Goal: Check status: Check status

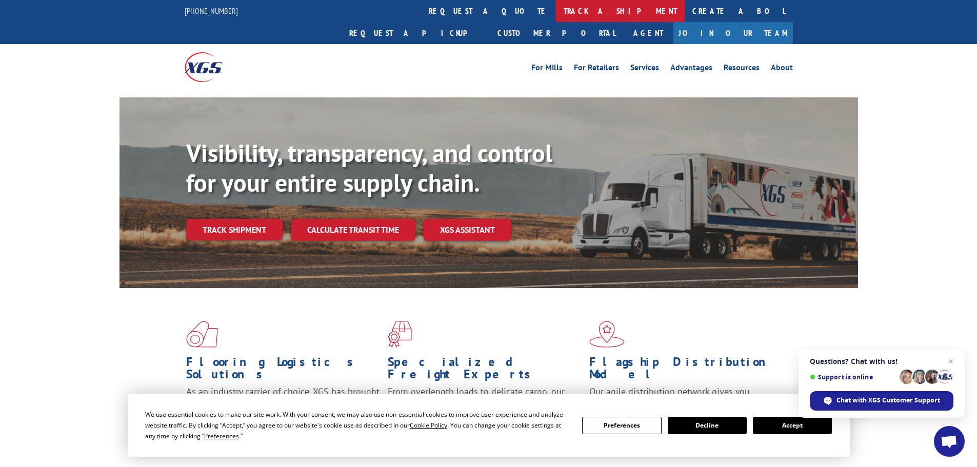
click at [556, 3] on link "track a shipment" at bounding box center [620, 11] width 129 height 22
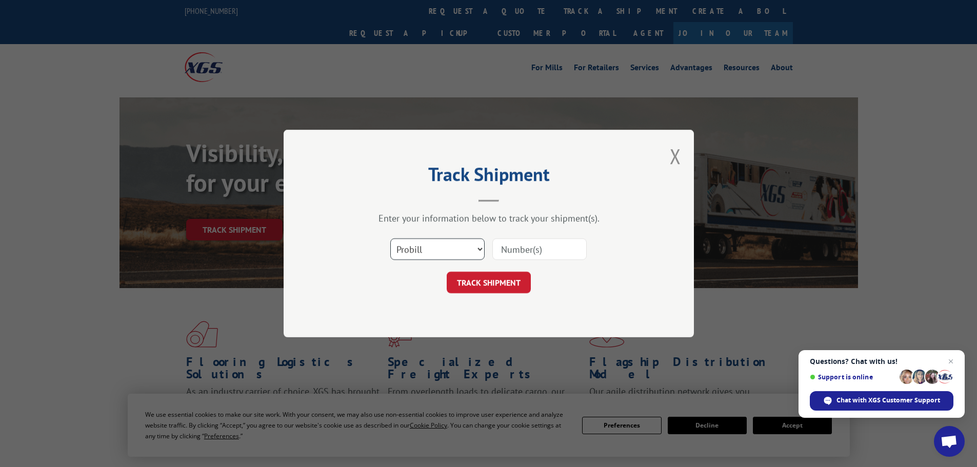
click at [461, 251] on select "Select category... Probill BOL PO" at bounding box center [437, 249] width 94 height 22
click at [390, 238] on select "Select category... Probill BOL PO" at bounding box center [437, 249] width 94 height 22
click at [432, 257] on select "Select category... Probill BOL PO" at bounding box center [437, 249] width 94 height 22
select select "bol"
click at [390, 238] on select "Select category... Probill BOL PO" at bounding box center [437, 249] width 94 height 22
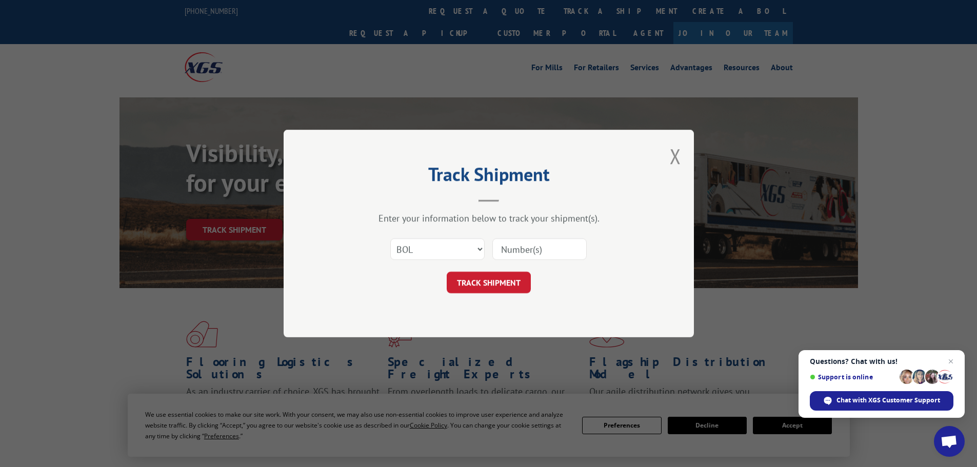
paste input "5499558"
type input "5499558"
click at [499, 276] on button "TRACK SHIPMENT" at bounding box center [489, 283] width 84 height 22
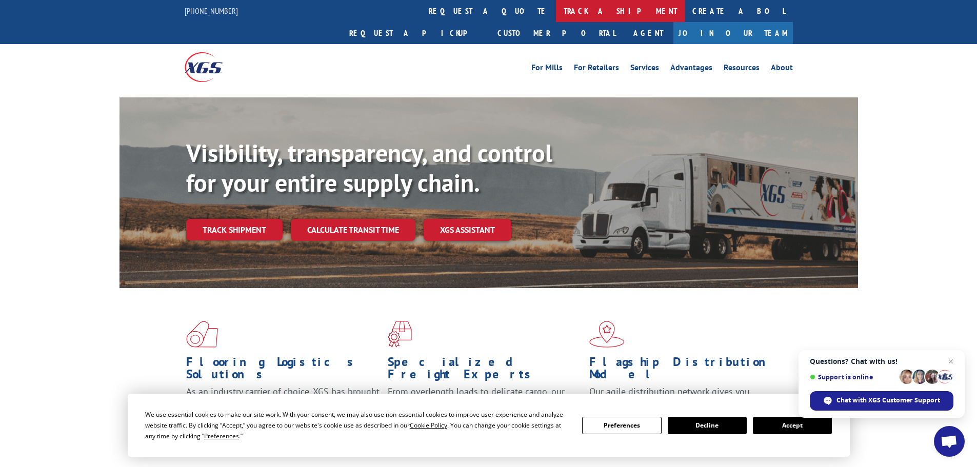
click at [556, 8] on link "track a shipment" at bounding box center [620, 11] width 129 height 22
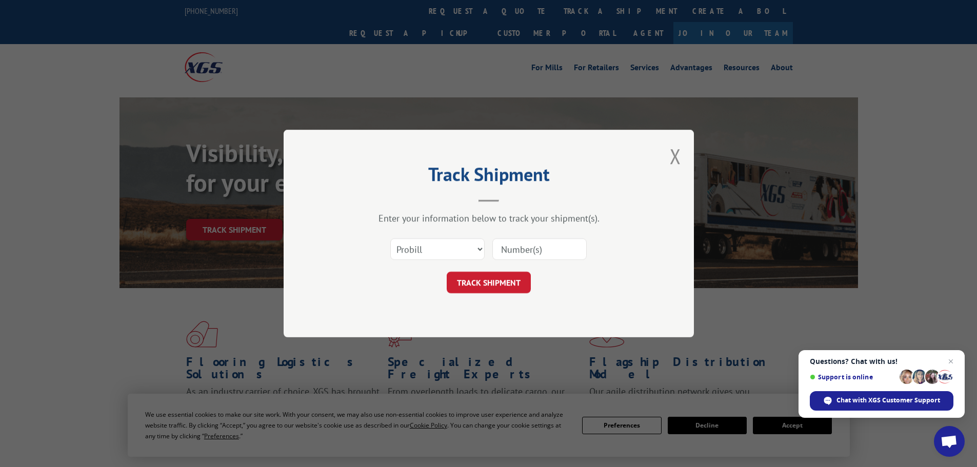
paste input "17477596"
type input "17477596"
click at [501, 279] on button "TRACK SHIPMENT" at bounding box center [489, 283] width 84 height 22
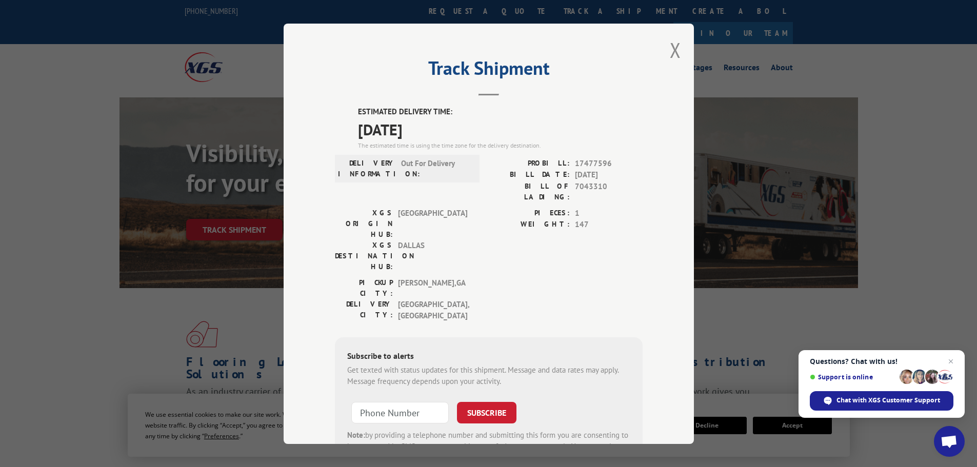
click at [664, 54] on div "Track Shipment ESTIMATED DELIVERY TIME: [DATE] The estimated time is using the …" at bounding box center [489, 234] width 410 height 420
click at [671, 49] on button "Close modal" at bounding box center [675, 49] width 11 height 27
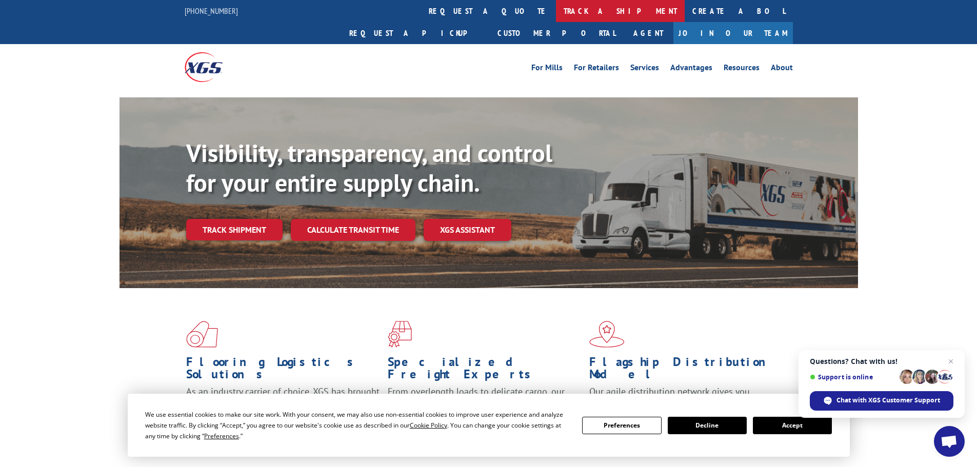
click at [556, 18] on link "track a shipment" at bounding box center [620, 11] width 129 height 22
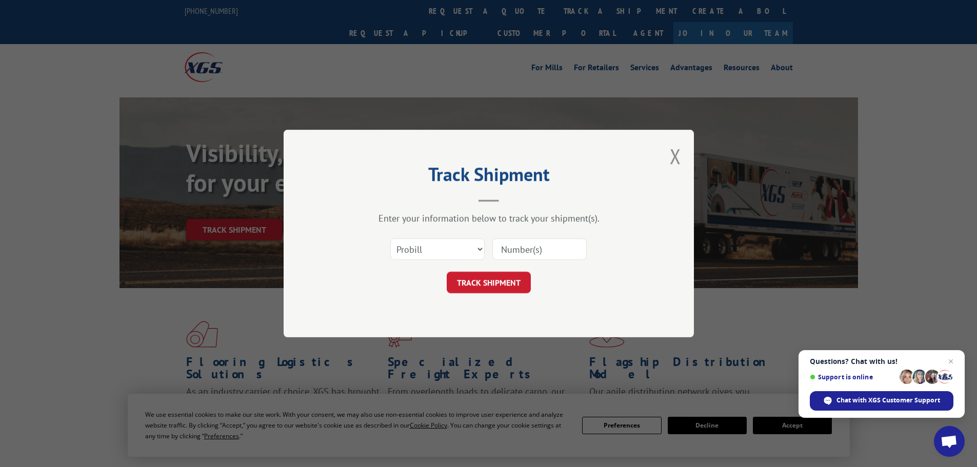
click at [668, 161] on div "Track Shipment Enter your information below to track your shipment(s). Select c…" at bounding box center [489, 234] width 410 height 208
click at [680, 153] on button "Close modal" at bounding box center [675, 156] width 11 height 27
